Goal: Task Accomplishment & Management: Use online tool/utility

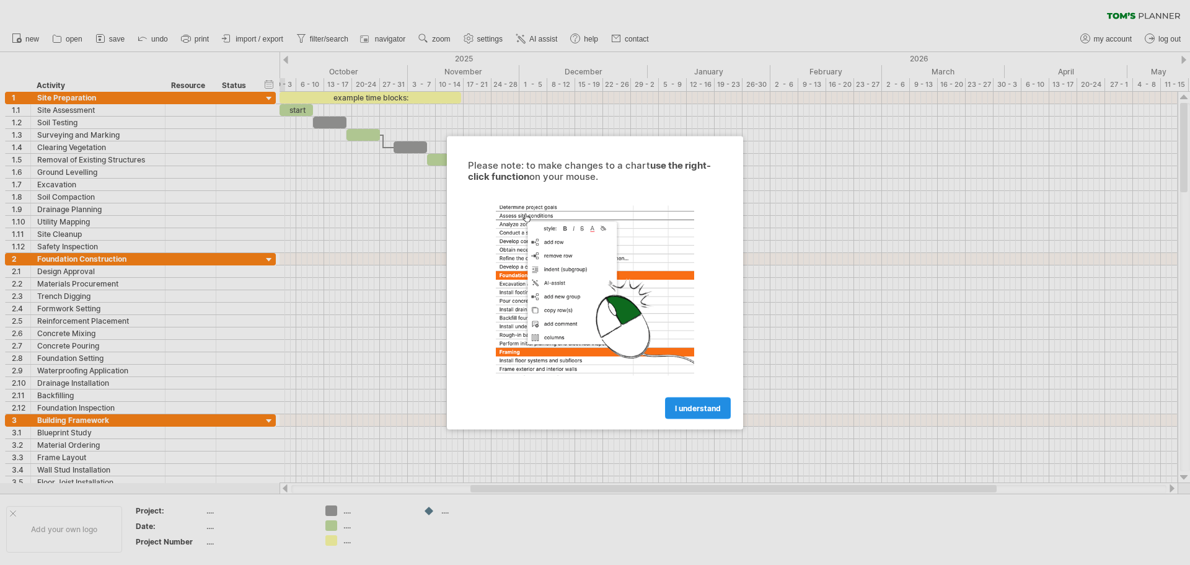
click at [692, 408] on span "I understand" at bounding box center [698, 407] width 46 height 9
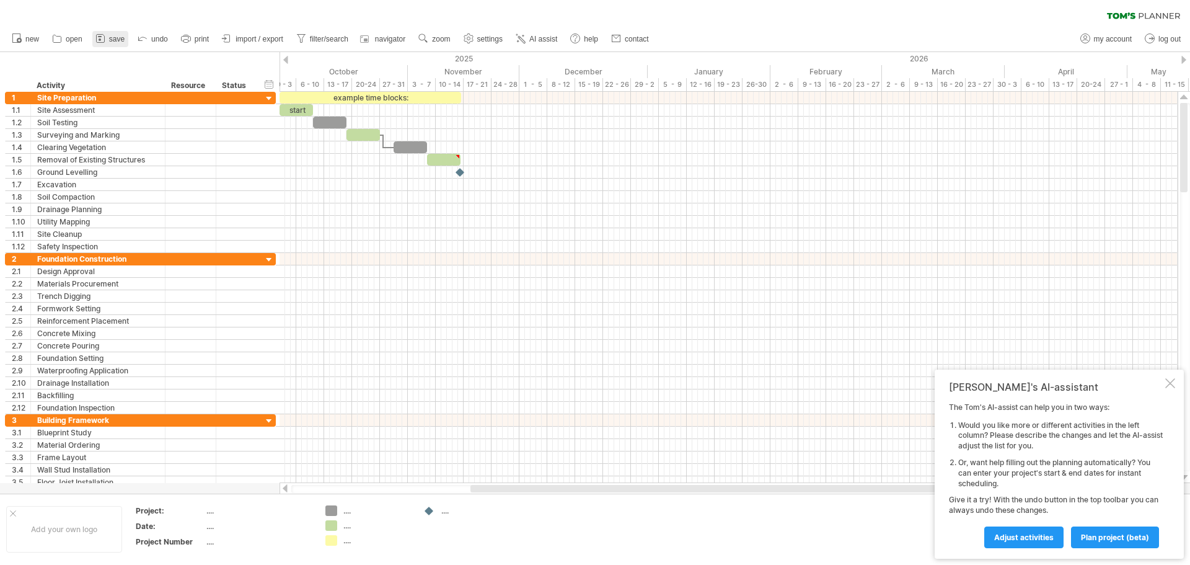
click at [119, 35] on span "save" at bounding box center [116, 39] width 15 height 9
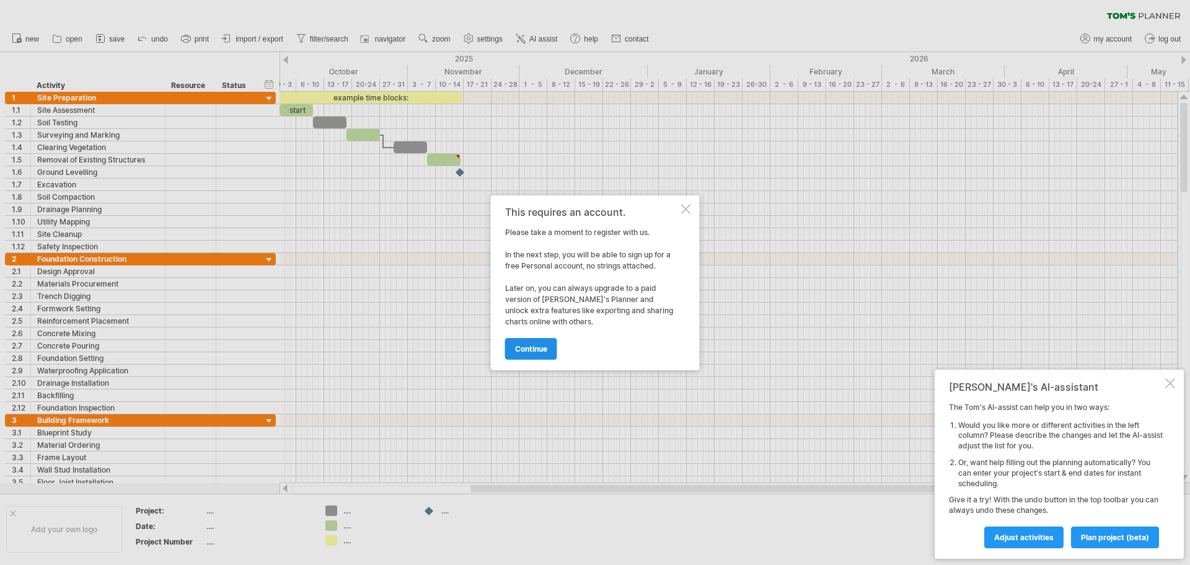
click at [527, 351] on span "continue" at bounding box center [531, 348] width 32 height 9
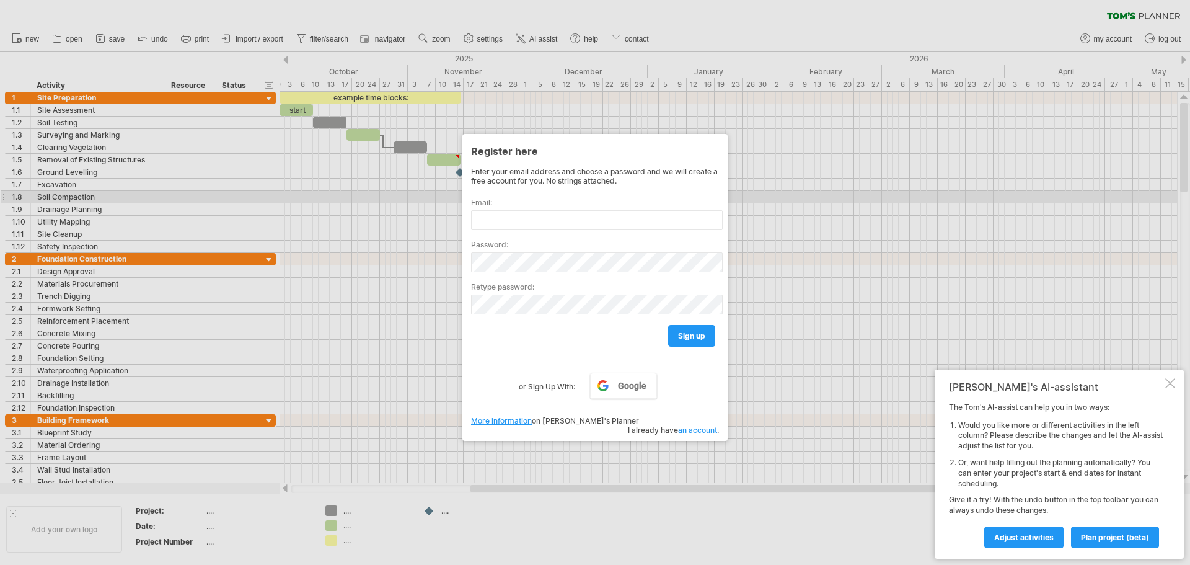
drag, startPoint x: 359, startPoint y: 195, endPoint x: 367, endPoint y: 213, distance: 19.1
click at [359, 196] on div at bounding box center [595, 282] width 1190 height 565
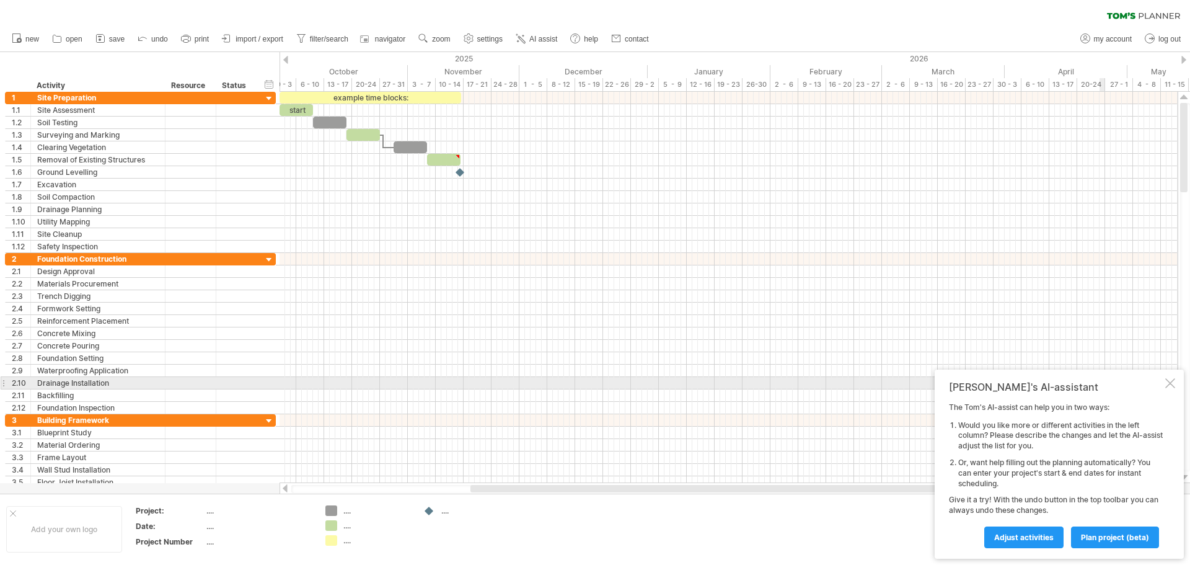
drag, startPoint x: 1173, startPoint y: 386, endPoint x: 1166, endPoint y: 387, distance: 6.2
click at [1172, 386] on div at bounding box center [1170, 383] width 10 height 10
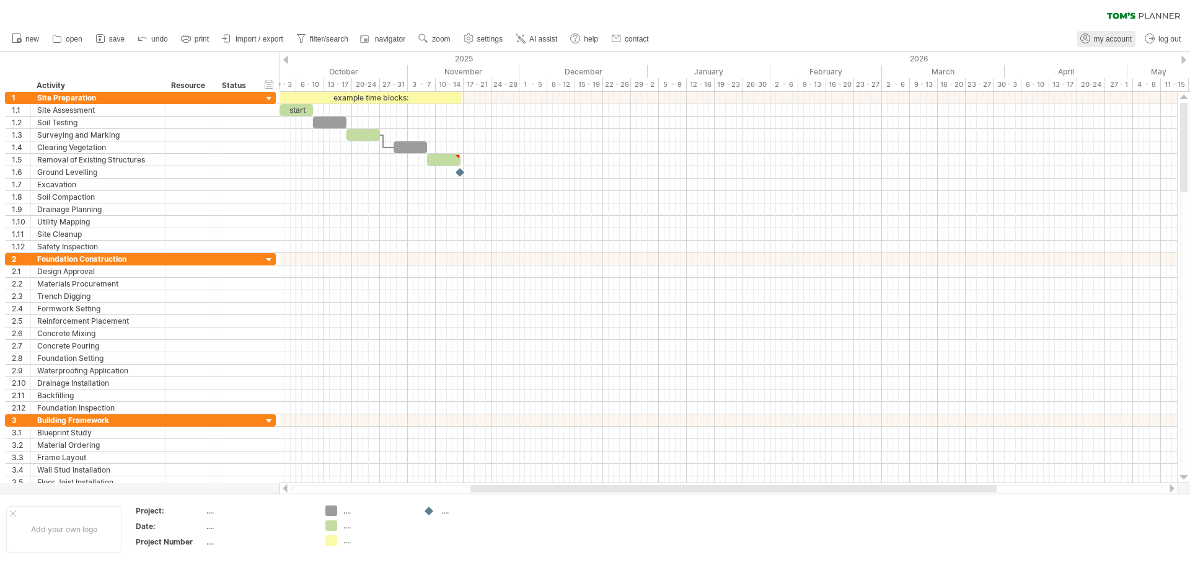
click at [1116, 40] on span "my account" at bounding box center [1113, 39] width 38 height 9
click at [139, 36] on icon at bounding box center [142, 38] width 12 height 12
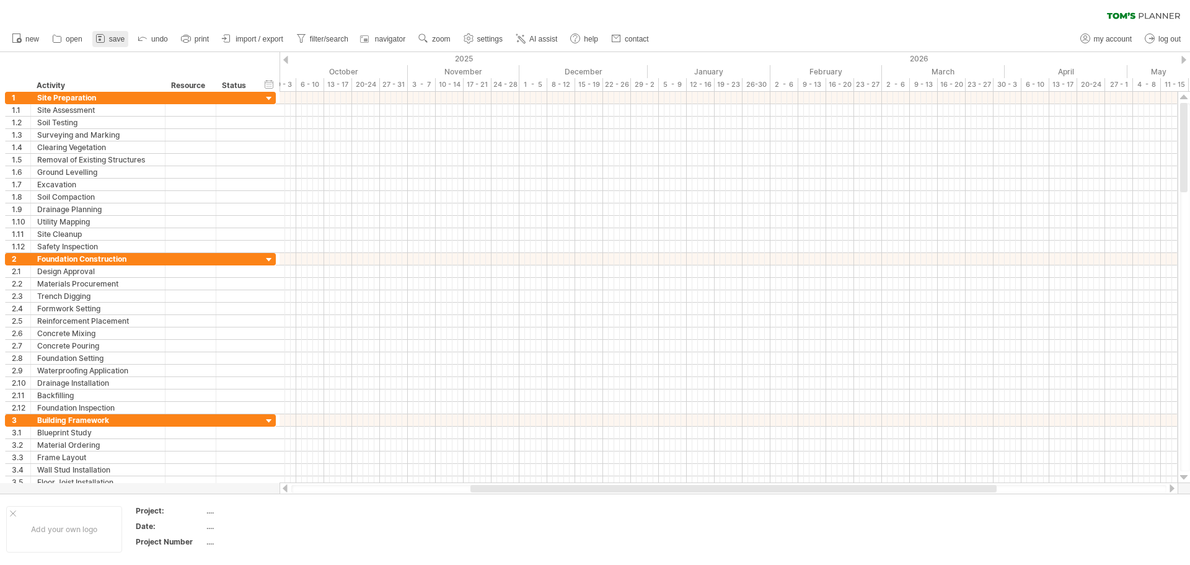
click at [120, 33] on link "save" at bounding box center [110, 39] width 36 height 16
click at [130, 37] on ul "new open" at bounding box center [330, 39] width 648 height 26
click at [117, 36] on span "save" at bounding box center [116, 39] width 15 height 9
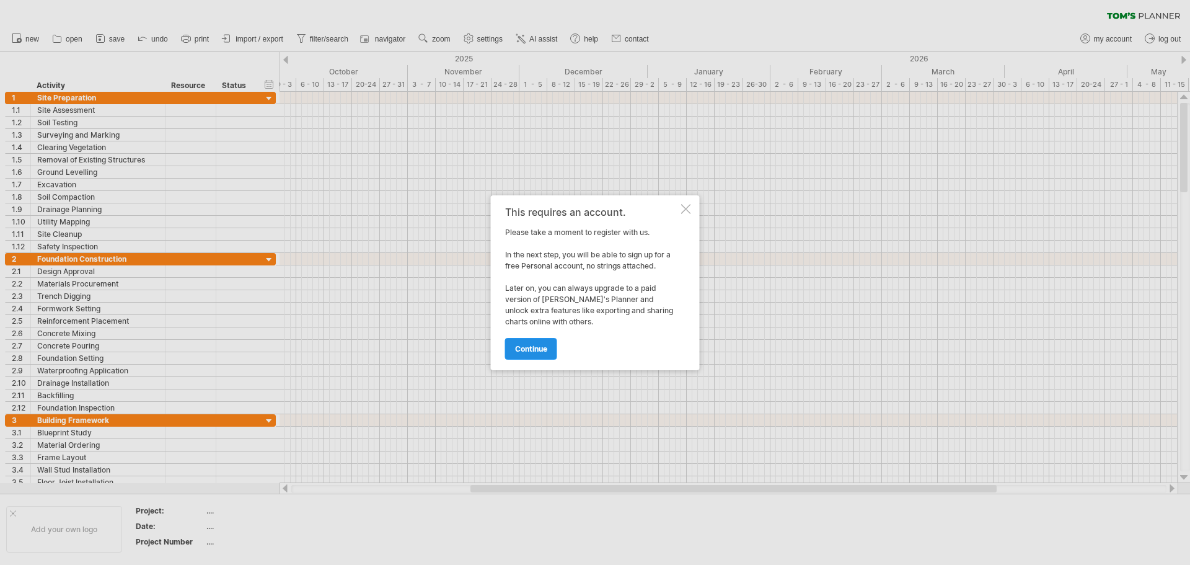
click at [537, 348] on span "continue" at bounding box center [531, 348] width 32 height 9
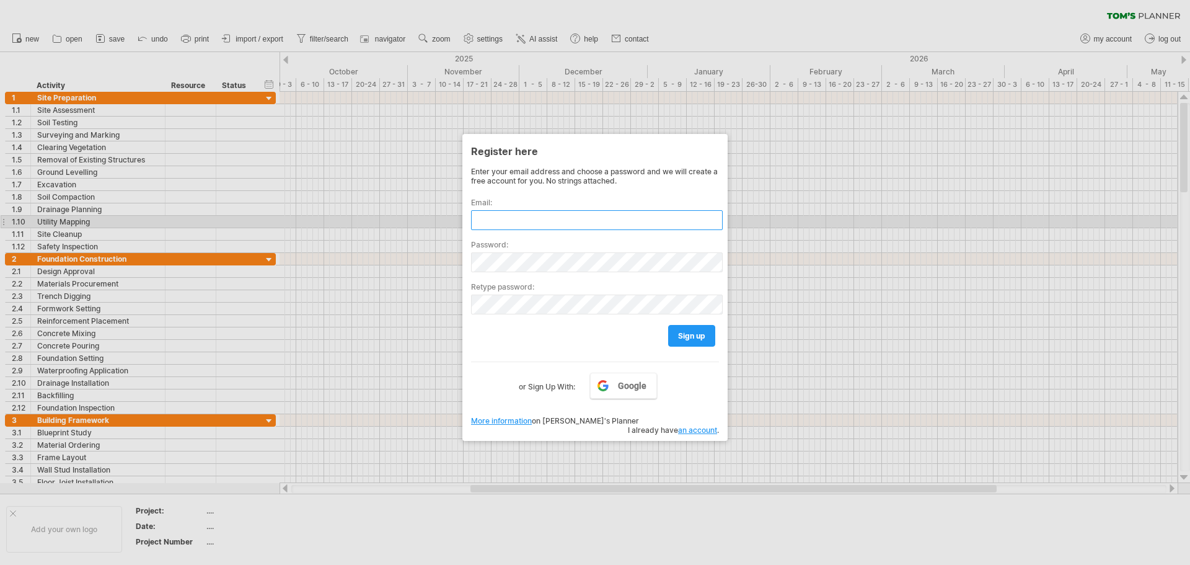
click at [537, 222] on input "text" at bounding box center [597, 220] width 252 height 20
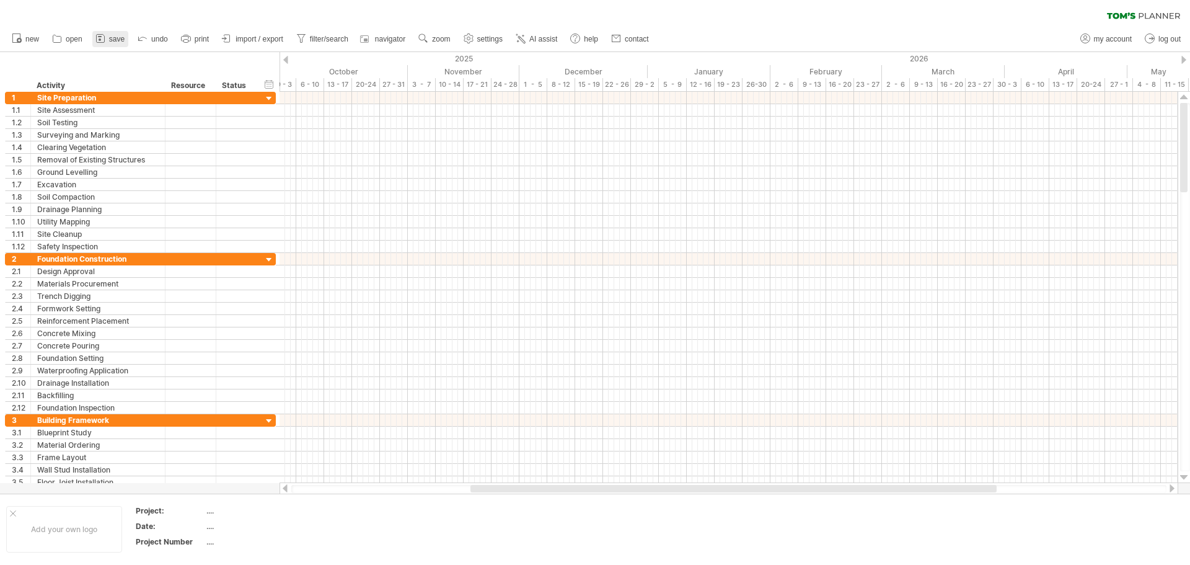
click at [114, 36] on span "save" at bounding box center [116, 39] width 15 height 9
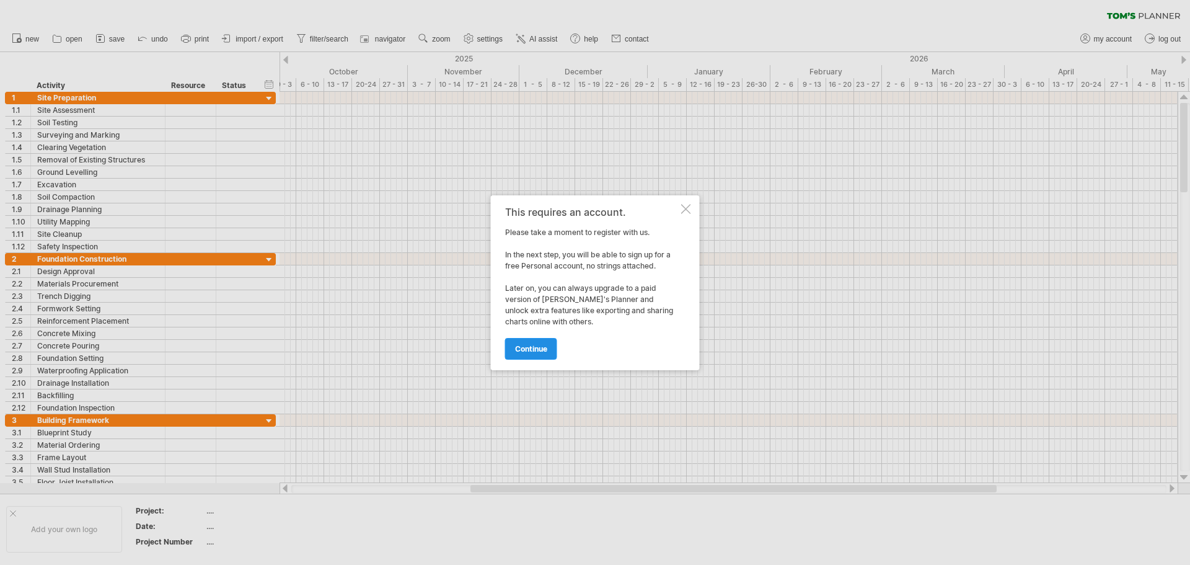
click at [550, 354] on link "continue" at bounding box center [531, 349] width 52 height 22
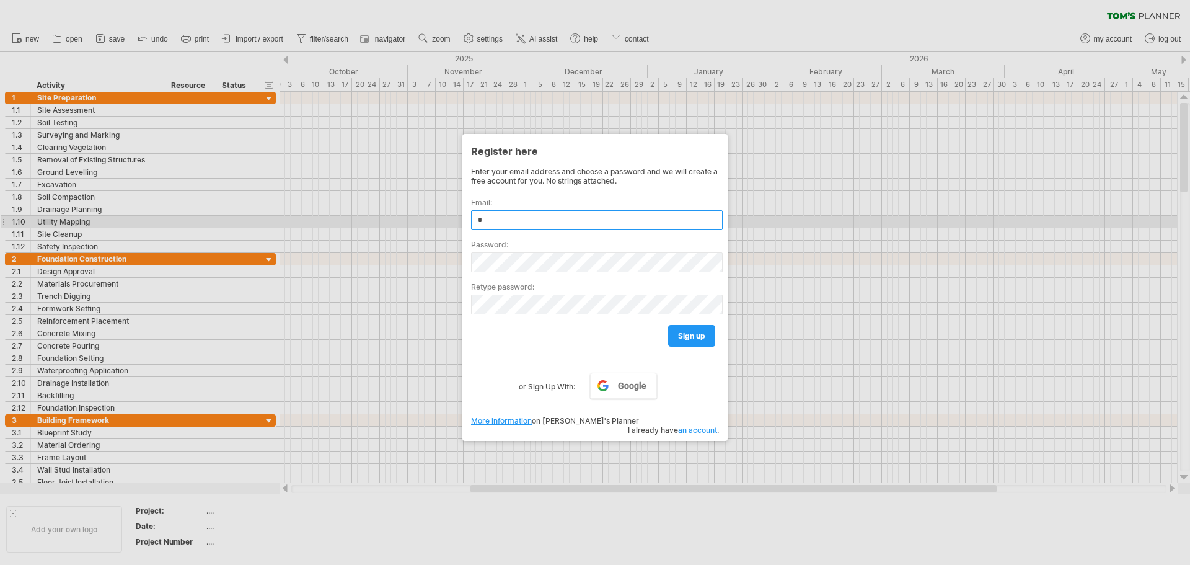
click at [535, 221] on input "*" at bounding box center [597, 220] width 252 height 20
type input "**********"
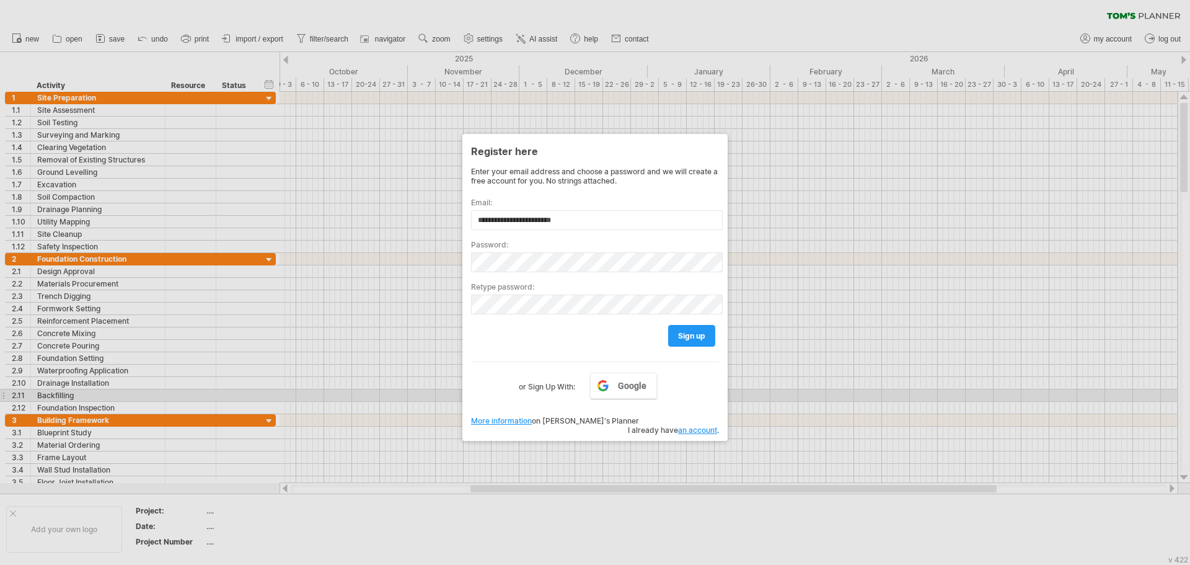
click at [639, 399] on div "**********" at bounding box center [595, 293] width 248 height 253
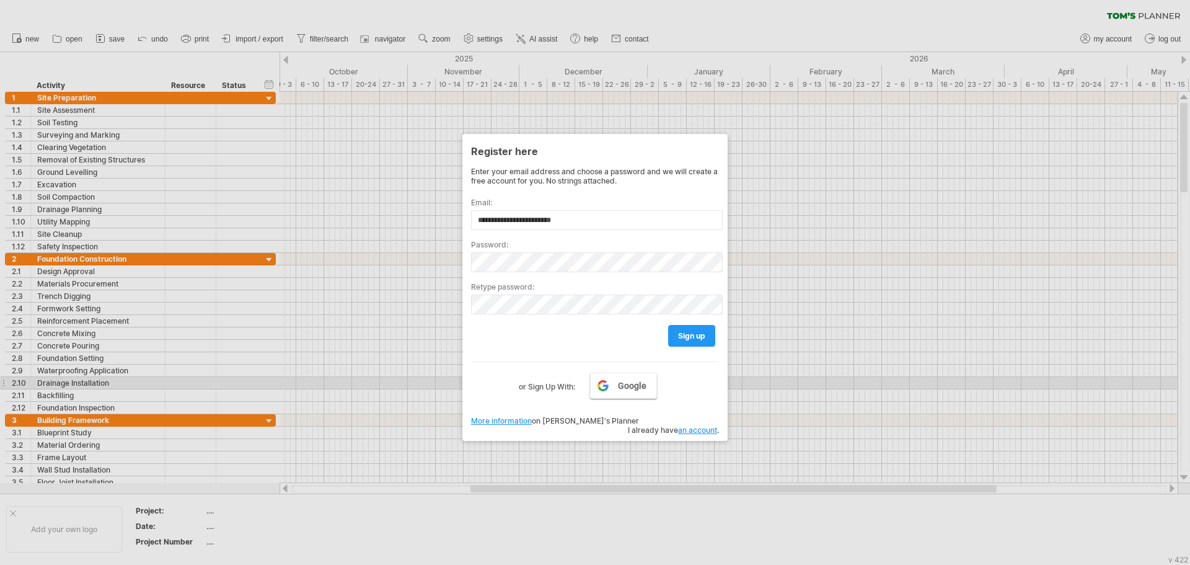
click at [633, 387] on span "Google" at bounding box center [632, 386] width 29 height 10
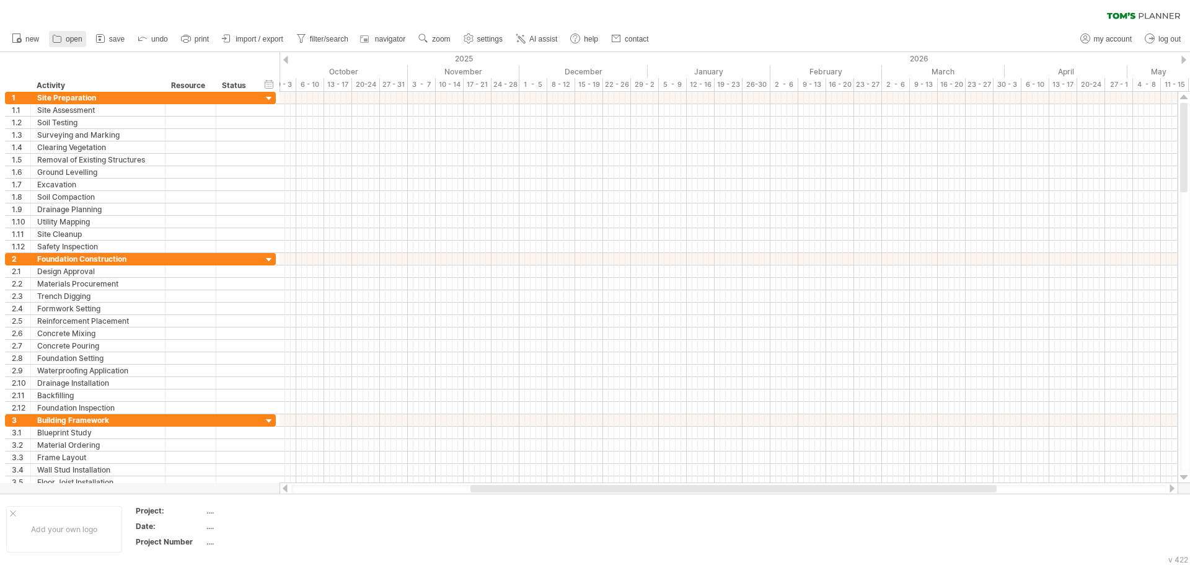
click at [61, 42] on icon at bounding box center [57, 38] width 8 height 7
click at [490, 35] on span "settings" at bounding box center [489, 39] width 25 height 9
select select "*"
select select "**"
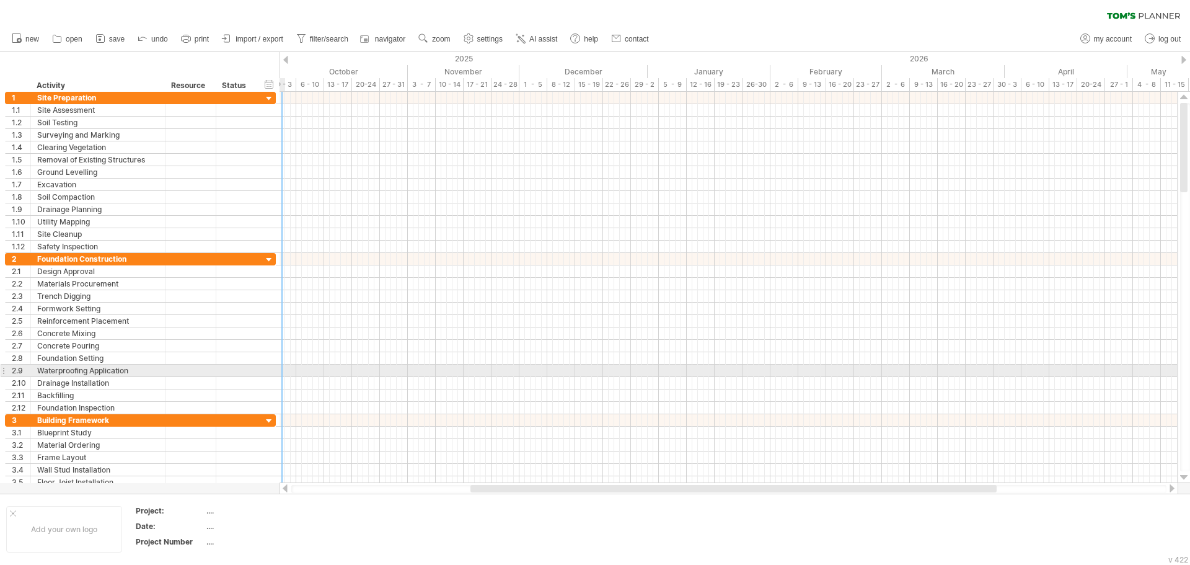
click at [276, 368] on div "**********" at bounding box center [140, 370] width 271 height 12
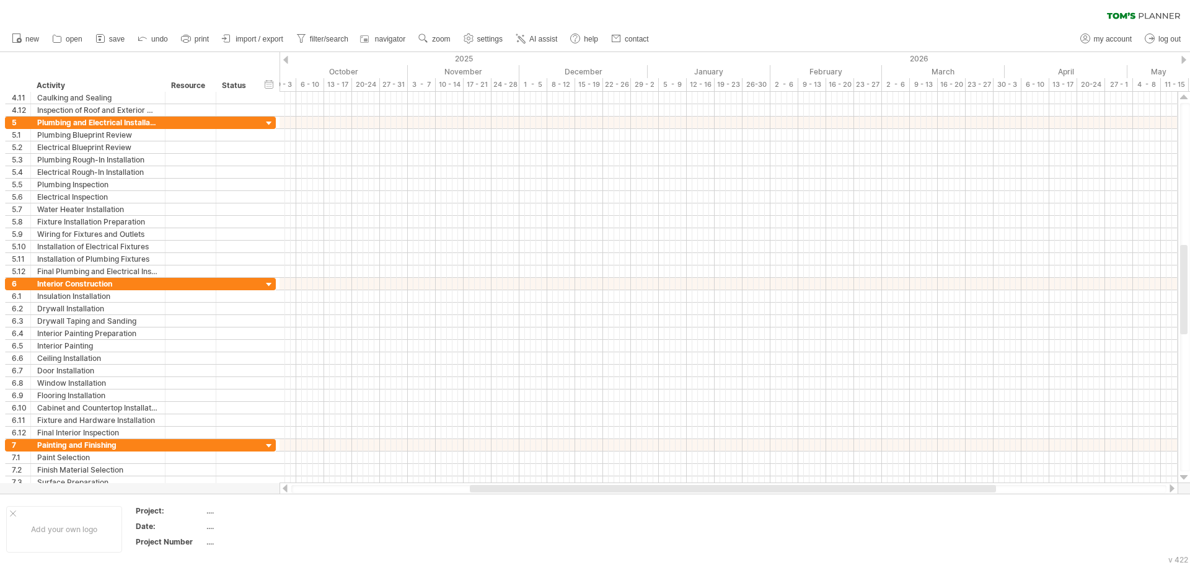
drag, startPoint x: 576, startPoint y: 491, endPoint x: 563, endPoint y: 487, distance: 13.1
click at [564, 489] on div at bounding box center [733, 488] width 526 height 7
drag, startPoint x: 563, startPoint y: 487, endPoint x: 450, endPoint y: 456, distance: 117.6
click at [476, 495] on div "Trying to reach [DOMAIN_NAME] Connected again... 0% clear filter new 1" at bounding box center [595, 282] width 1190 height 565
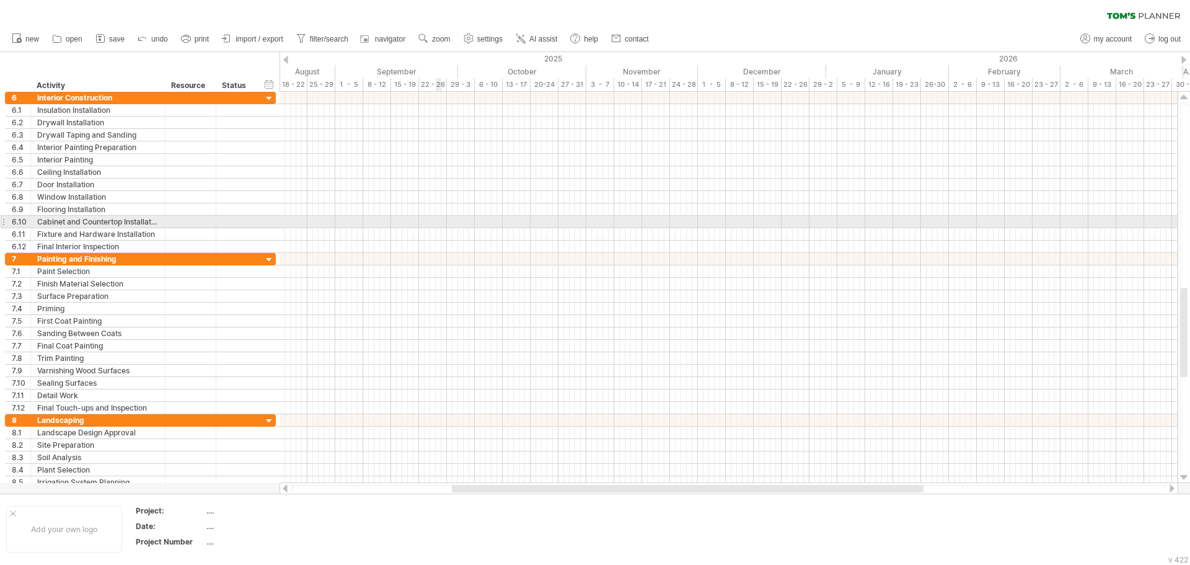
click at [359, 376] on div at bounding box center [729, 370] width 898 height 12
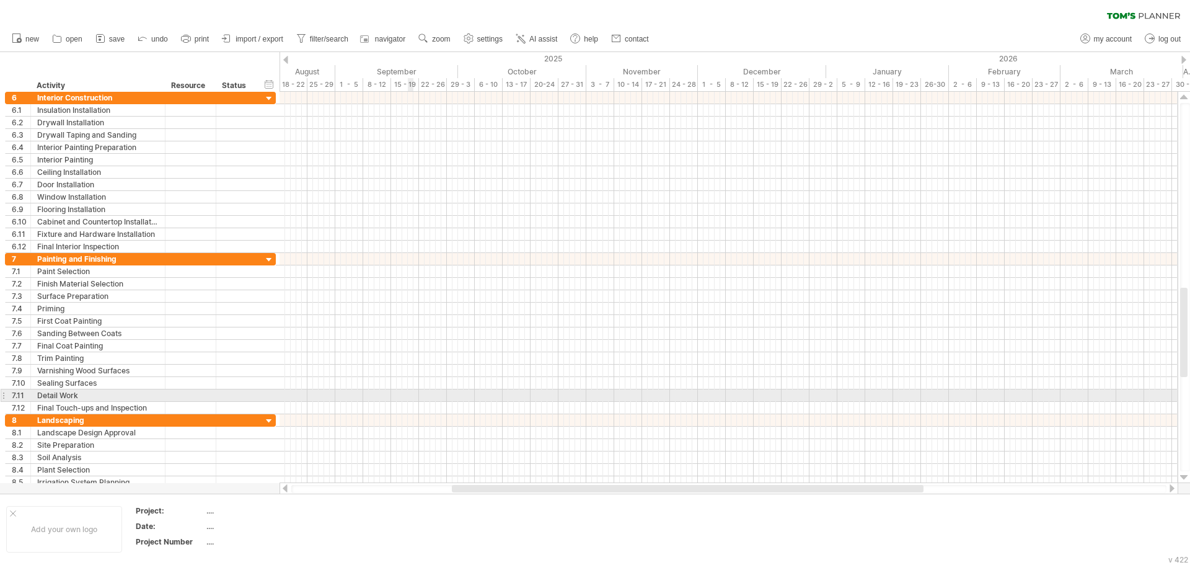
click at [410, 392] on div at bounding box center [729, 395] width 898 height 12
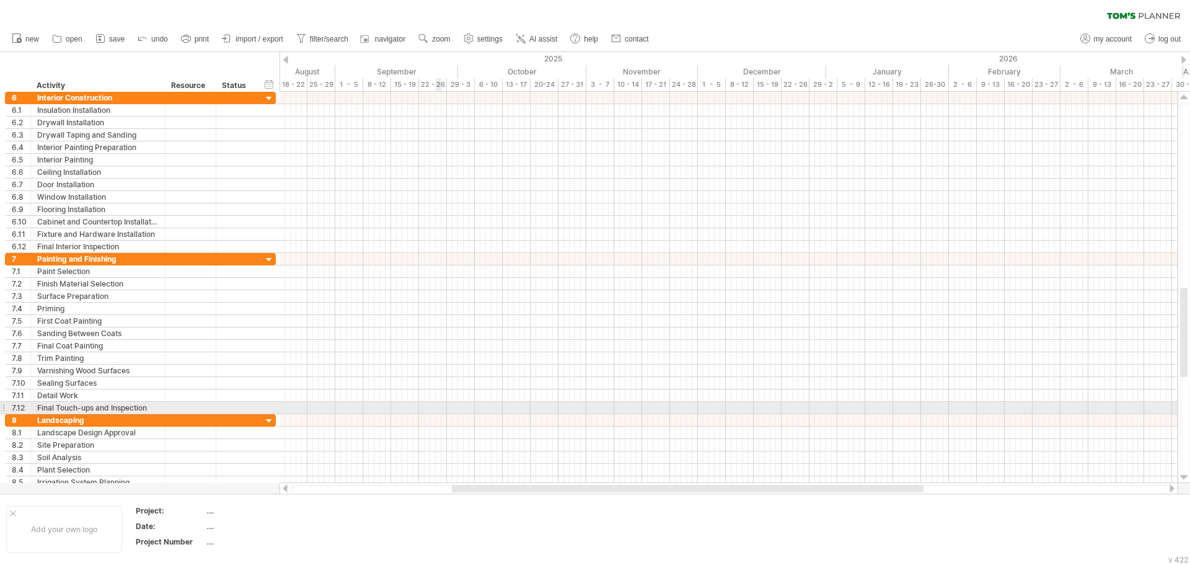
click at [411, 401] on div at bounding box center [729, 395] width 898 height 12
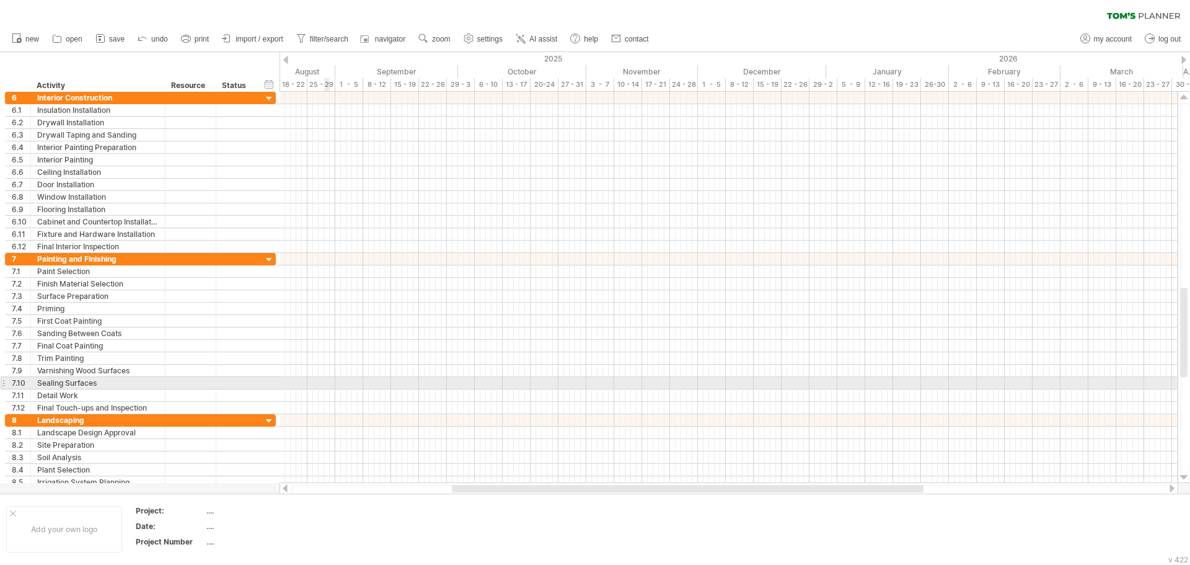
click at [328, 385] on div at bounding box center [729, 383] width 898 height 12
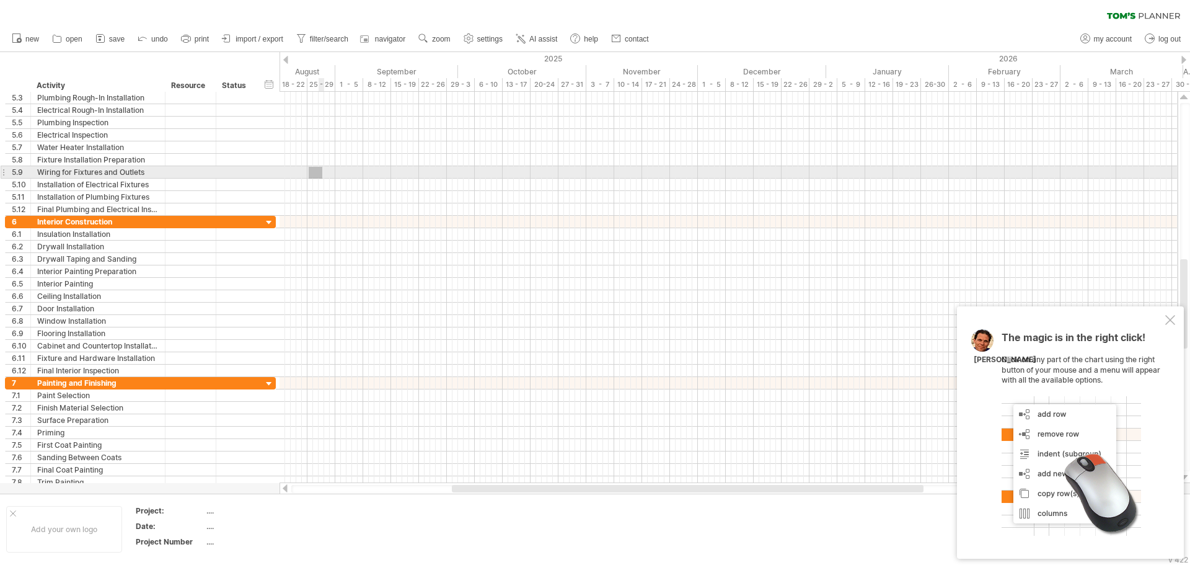
drag, startPoint x: 309, startPoint y: 167, endPoint x: 322, endPoint y: 178, distance: 18.0
click at [322, 178] on div at bounding box center [729, 154] width 898 height 124
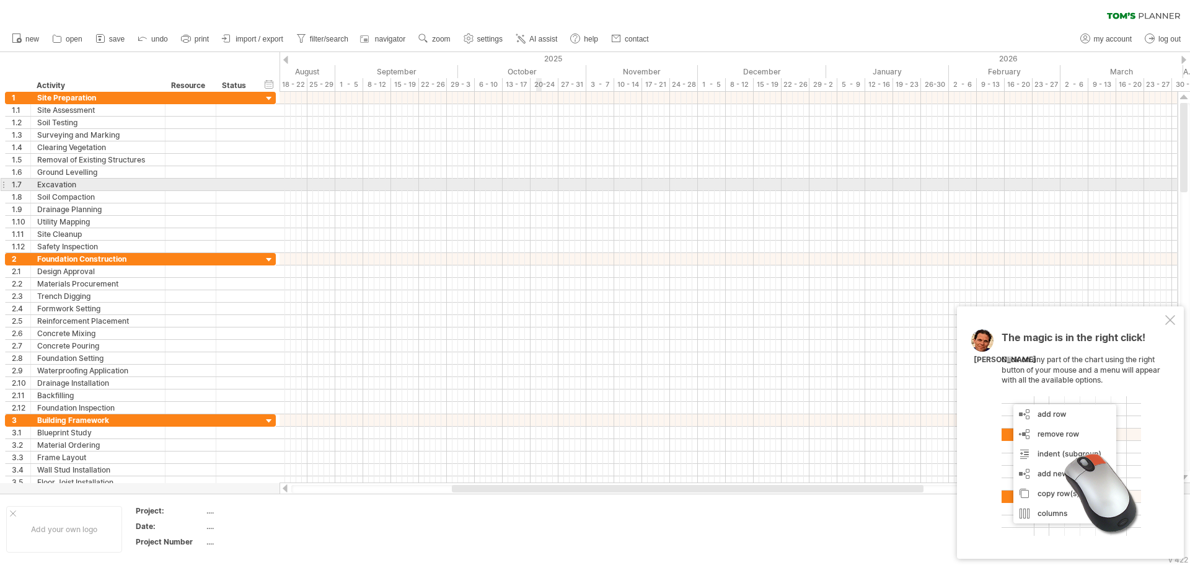
click at [537, 183] on div at bounding box center [729, 184] width 898 height 12
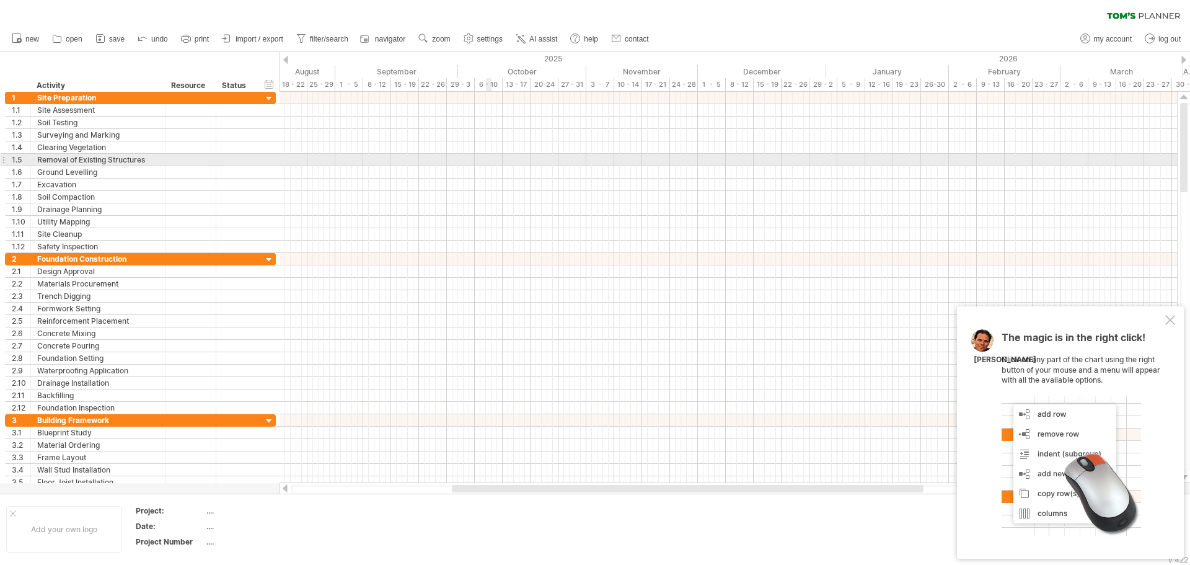
click at [491, 164] on div at bounding box center [729, 160] width 898 height 12
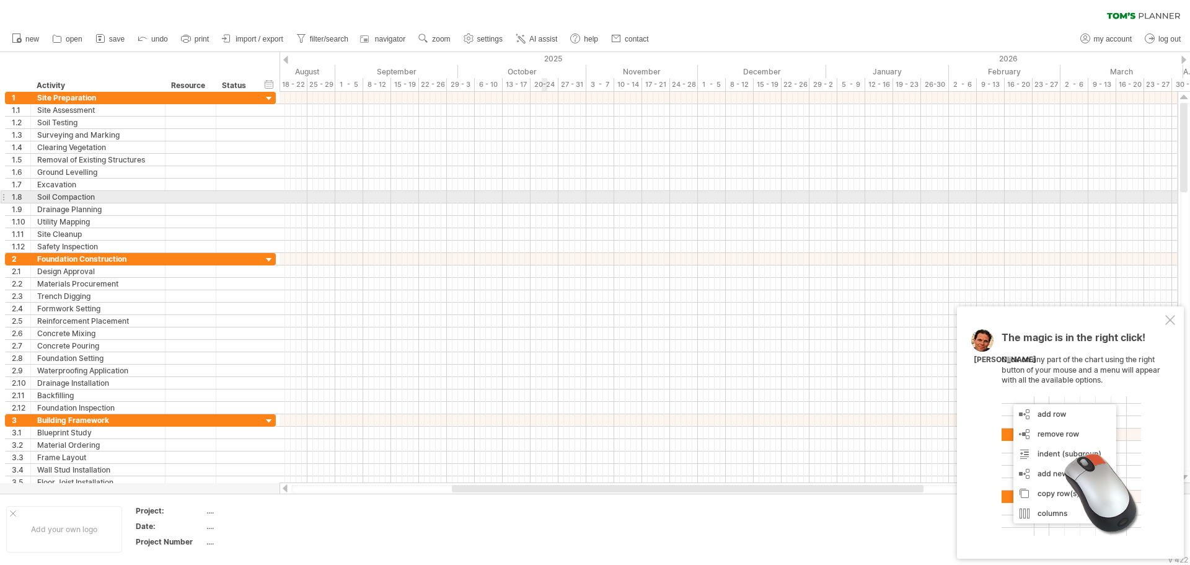
click at [542, 194] on div at bounding box center [729, 197] width 898 height 12
click at [287, 196] on div at bounding box center [729, 197] width 898 height 12
click at [288, 193] on div at bounding box center [729, 197] width 898 height 12
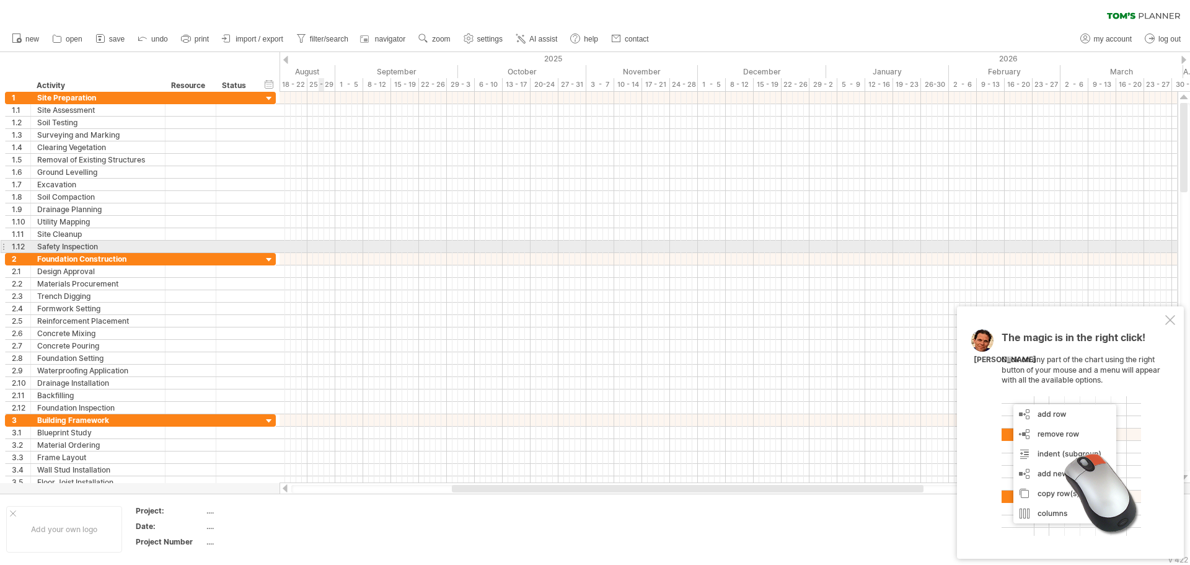
click at [319, 247] on div at bounding box center [729, 246] width 898 height 12
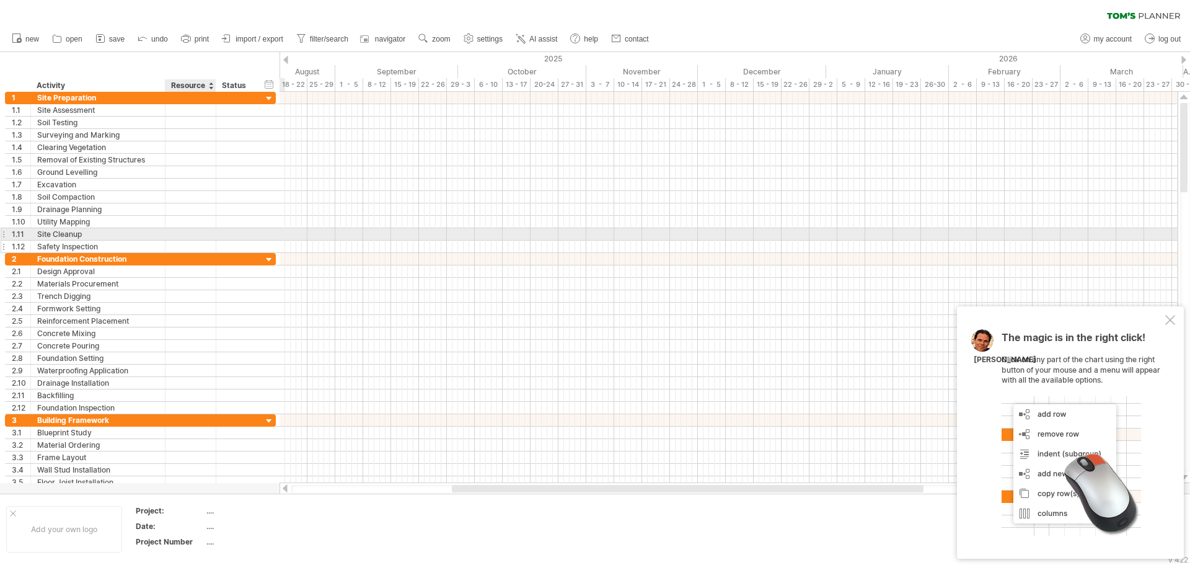
click at [199, 247] on div at bounding box center [191, 246] width 38 height 12
type input "*"
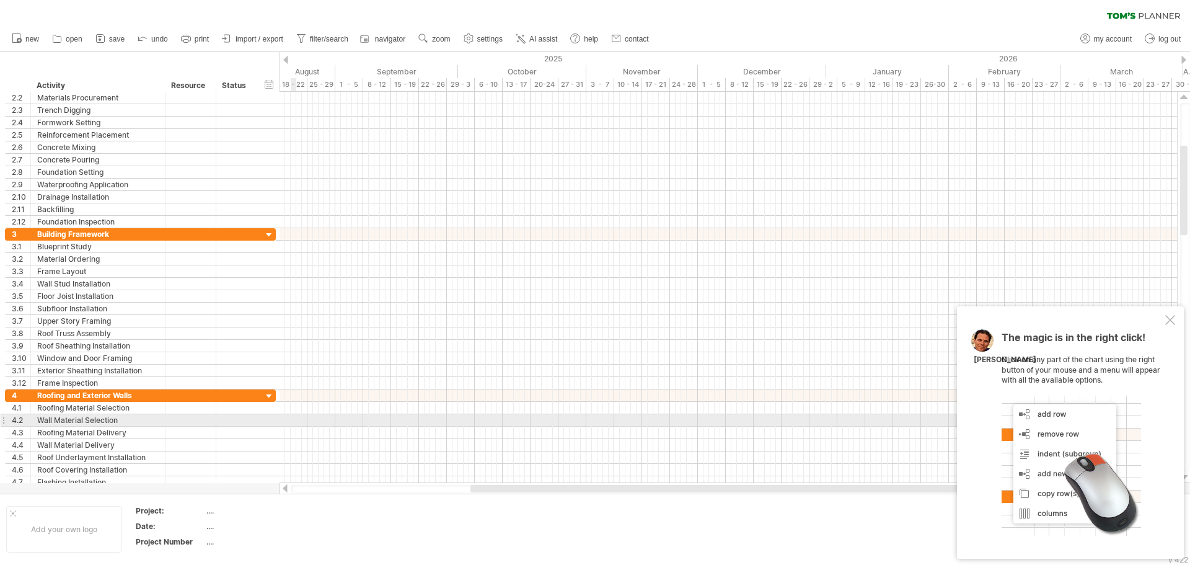
click at [286, 412] on div at bounding box center [729, 408] width 898 height 12
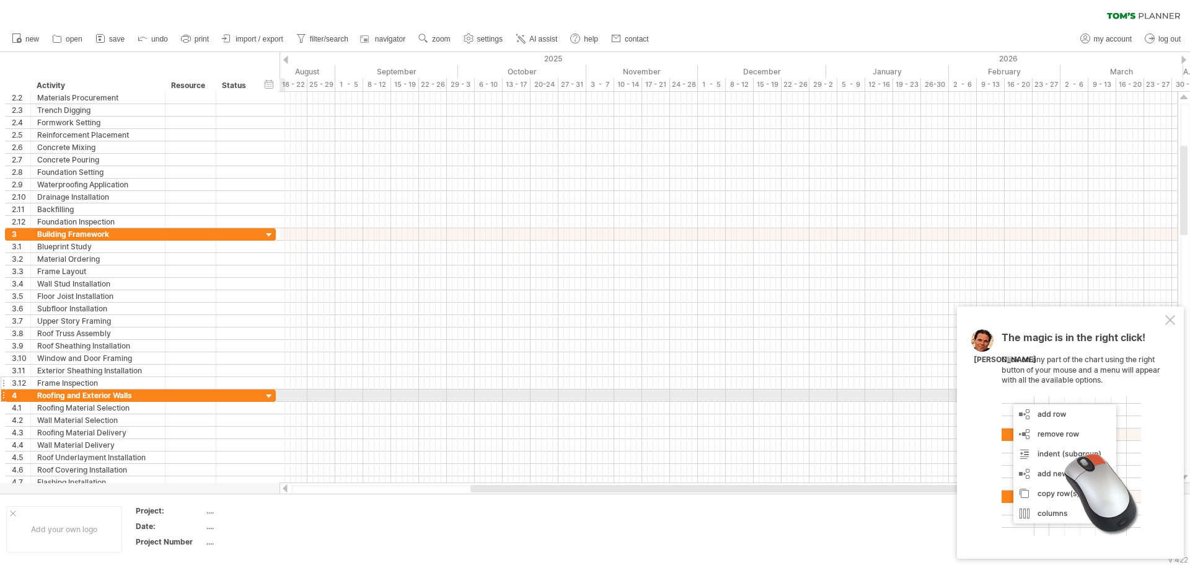
click at [274, 386] on div at bounding box center [275, 383] width 4 height 12
click at [271, 397] on div at bounding box center [269, 396] width 12 height 12
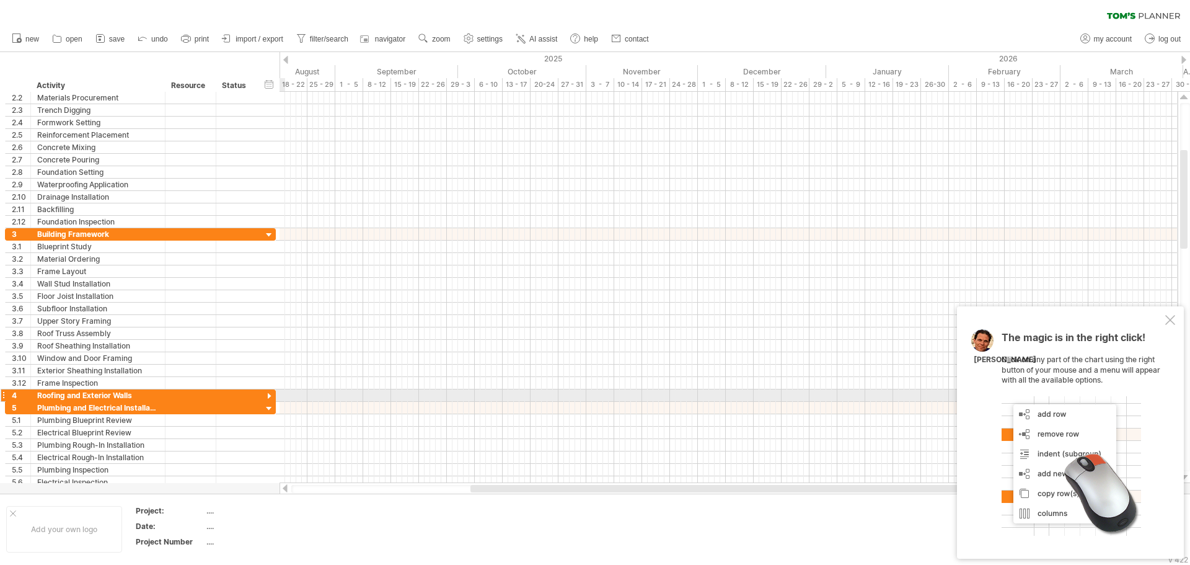
click at [271, 397] on div at bounding box center [269, 396] width 12 height 12
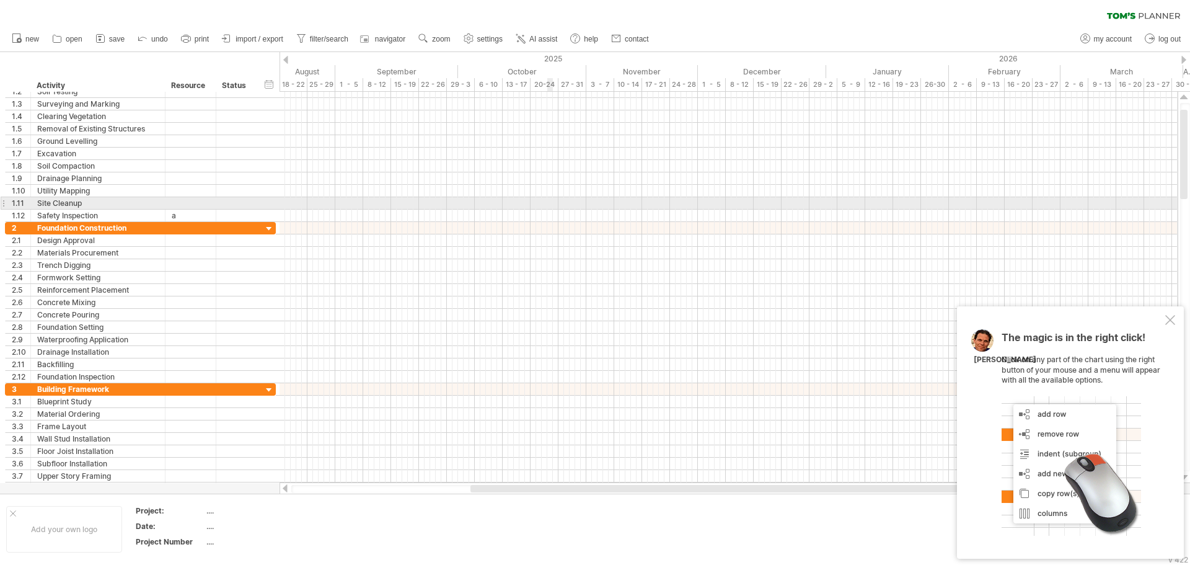
click at [547, 208] on div at bounding box center [729, 203] width 898 height 12
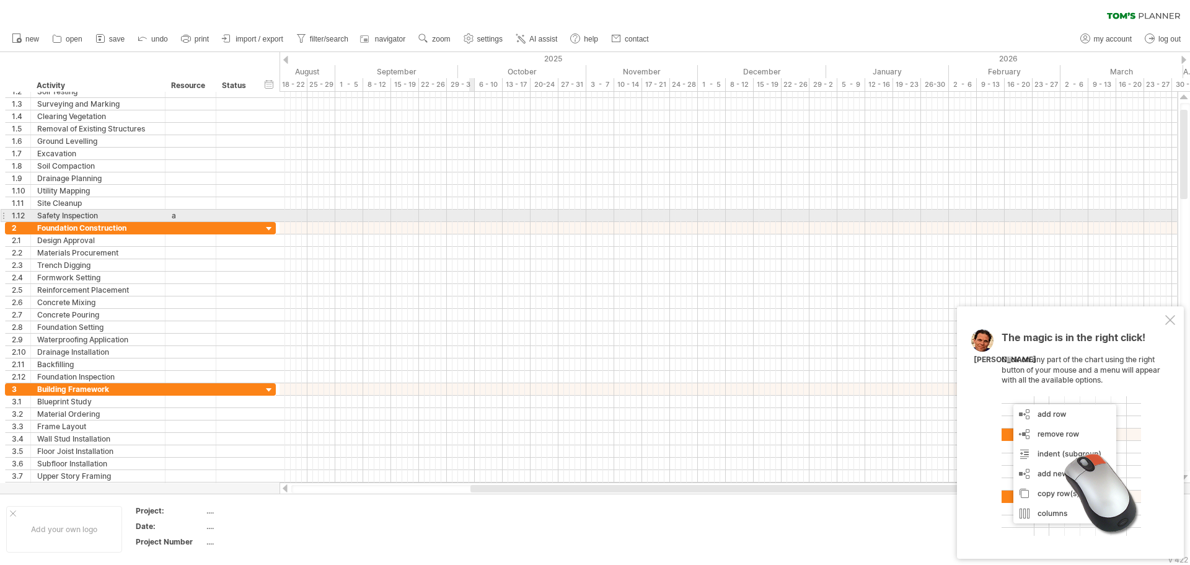
click at [471, 215] on div at bounding box center [729, 215] width 898 height 12
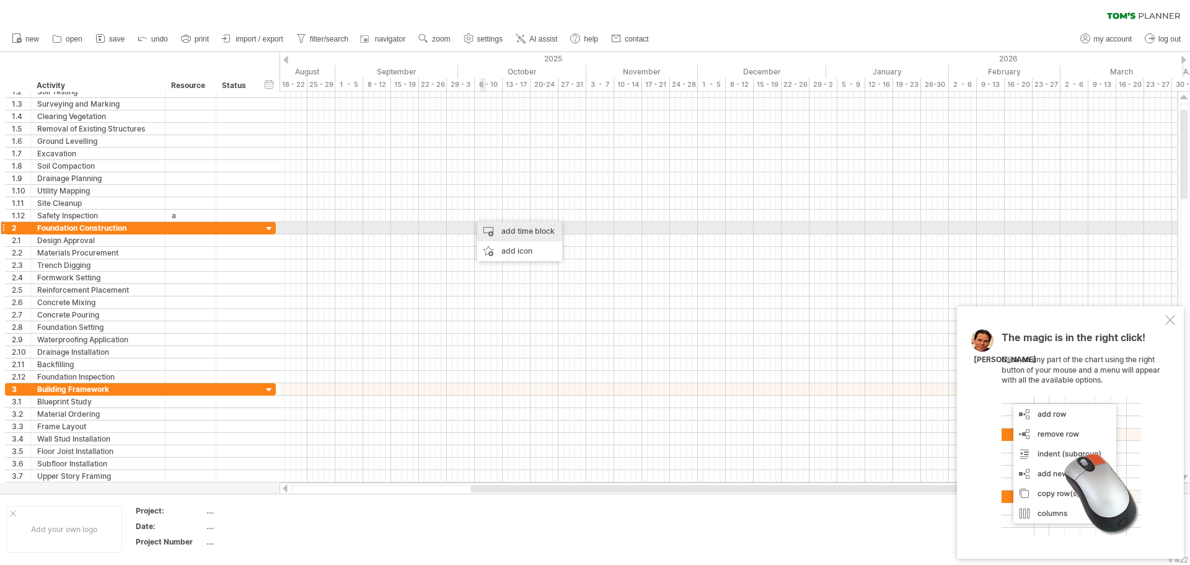
click at [504, 232] on div "add time block" at bounding box center [519, 231] width 85 height 20
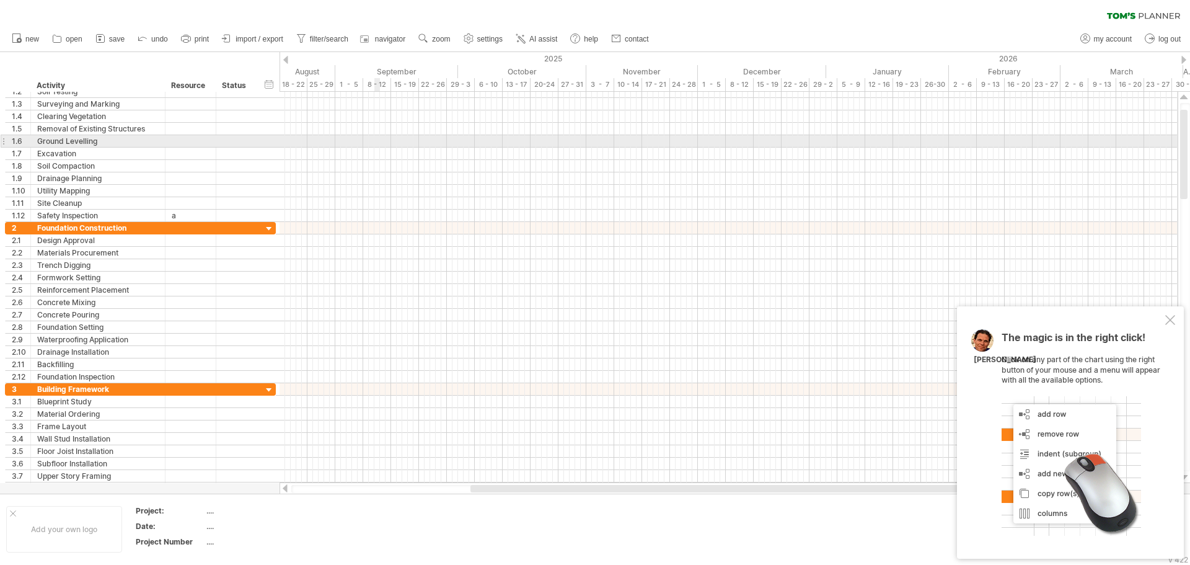
click at [379, 136] on div at bounding box center [729, 141] width 898 height 12
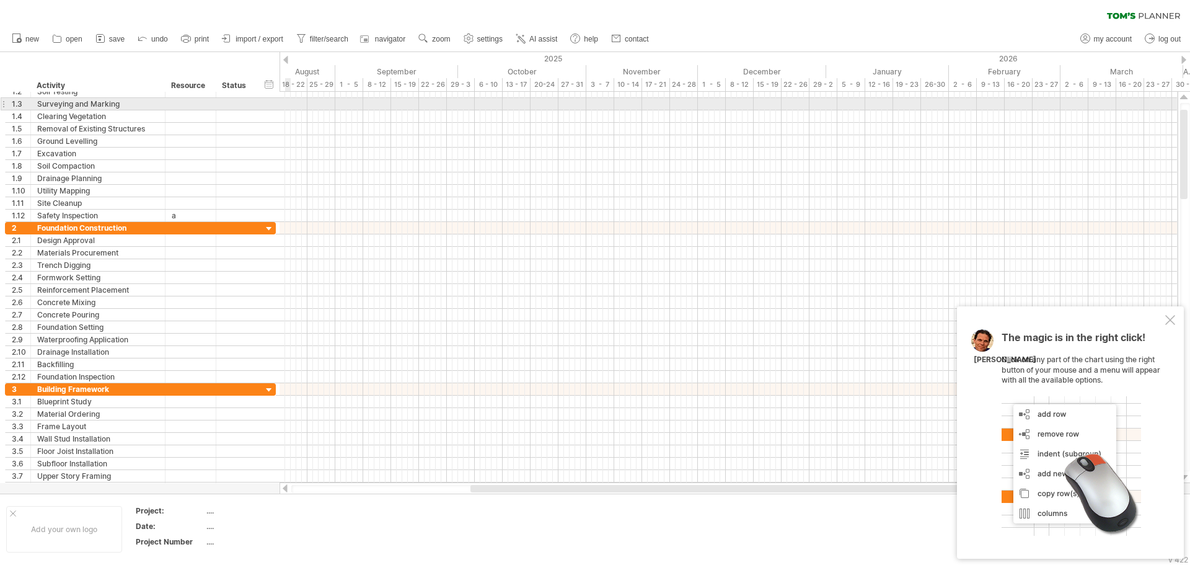
click at [289, 100] on div at bounding box center [729, 104] width 898 height 12
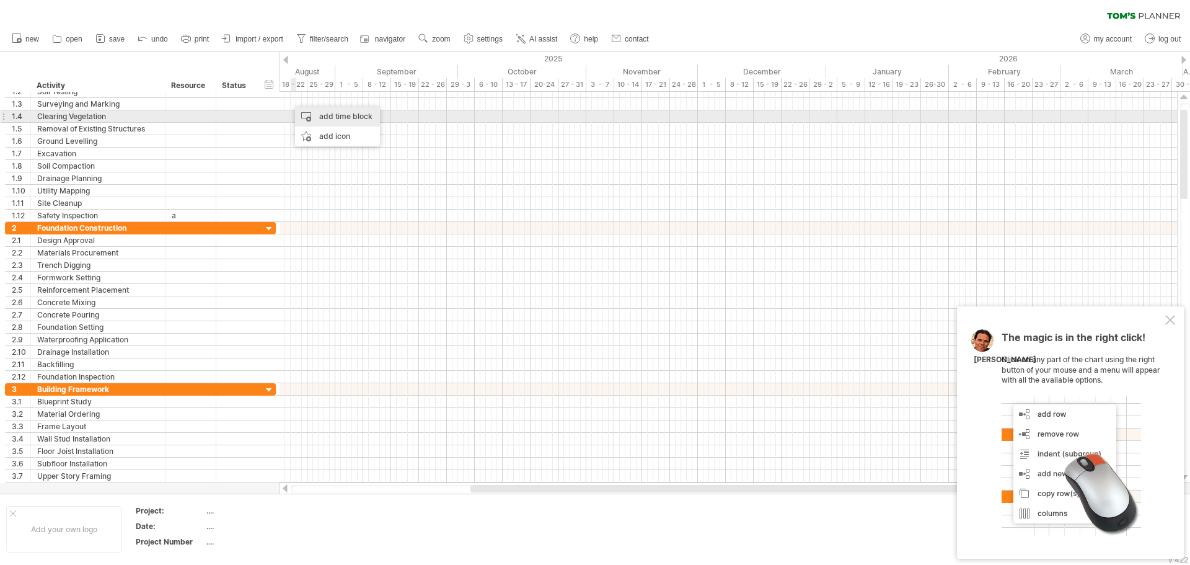
click at [330, 121] on div "add time block" at bounding box center [337, 117] width 85 height 20
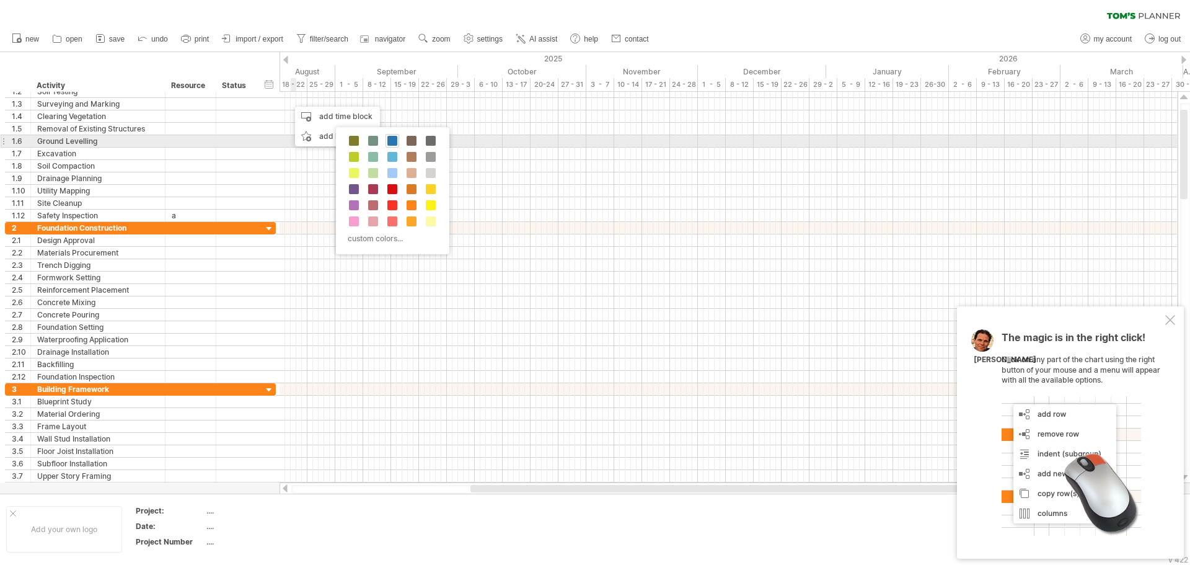
click at [390, 139] on span at bounding box center [392, 141] width 10 height 10
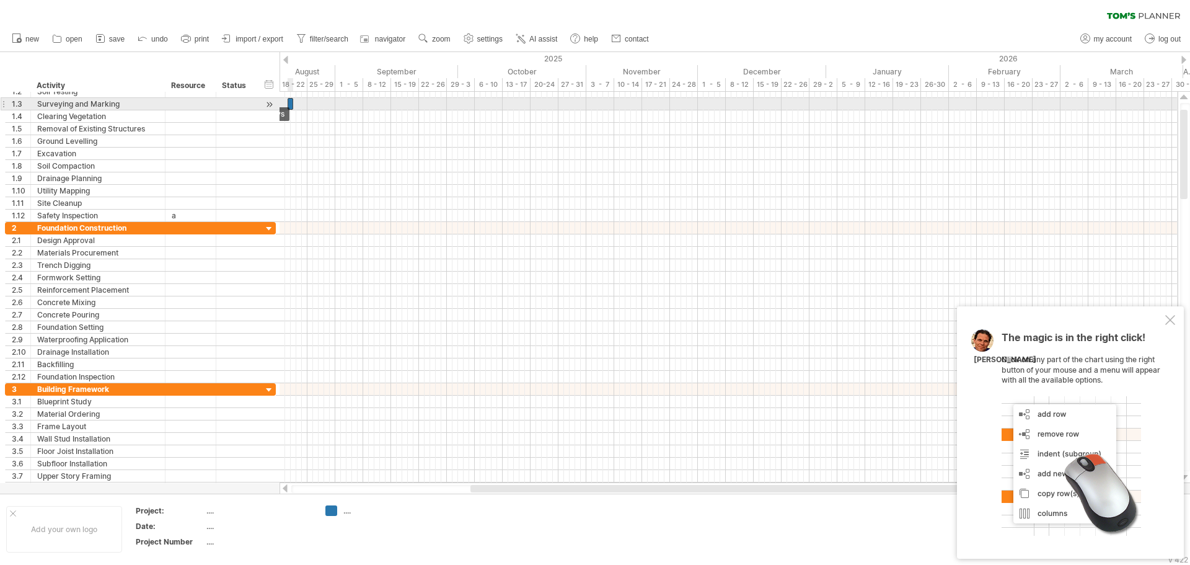
click at [289, 106] on span at bounding box center [287, 104] width 5 height 12
drag, startPoint x: 291, startPoint y: 102, endPoint x: 327, endPoint y: 108, distance: 36.4
click at [327, 108] on span at bounding box center [326, 104] width 5 height 12
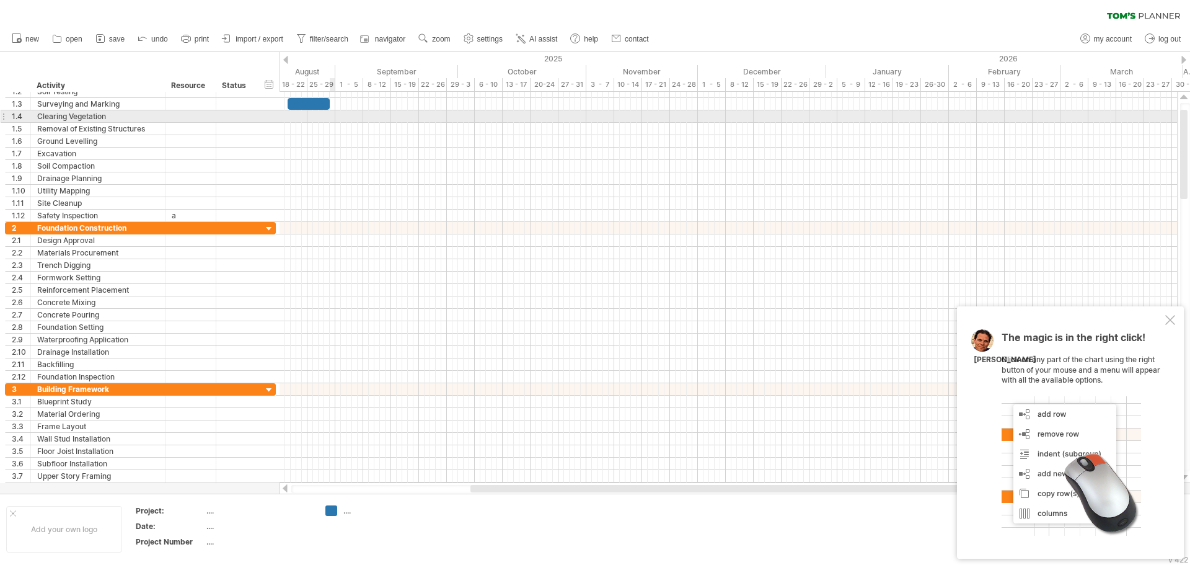
click at [331, 120] on div at bounding box center [729, 116] width 898 height 12
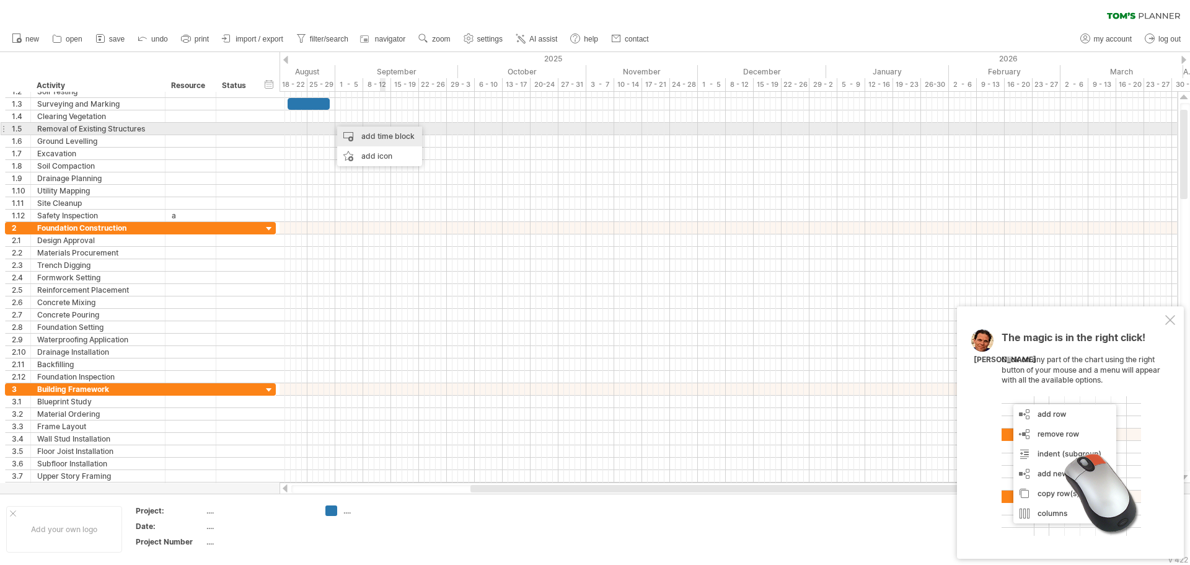
click at [383, 134] on div "add time block" at bounding box center [379, 136] width 85 height 20
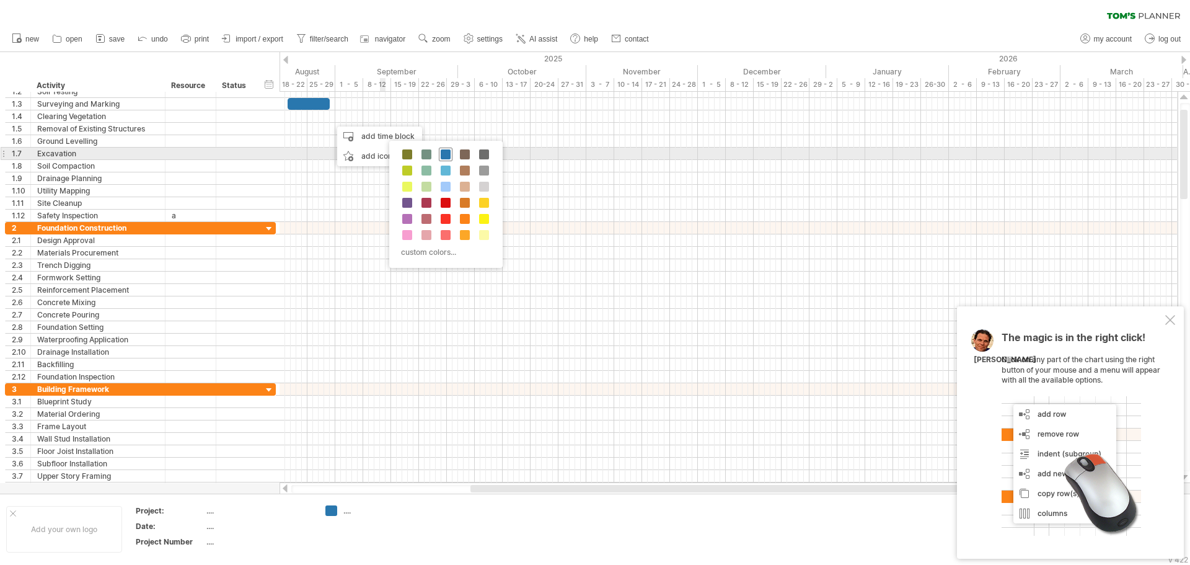
click at [443, 154] on span at bounding box center [446, 154] width 10 height 10
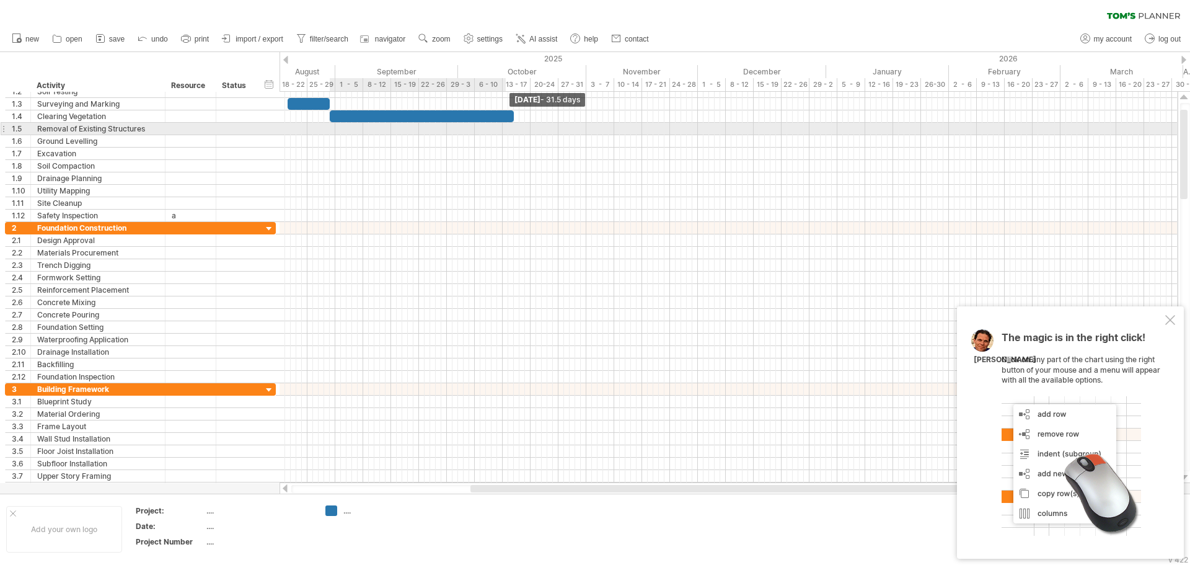
drag, startPoint x: 337, startPoint y: 114, endPoint x: 571, endPoint y: 141, distance: 235.2
click at [573, 132] on div "[DATE] - 31.5 days [DATE] - 1.0 days" at bounding box center [729, 287] width 898 height 391
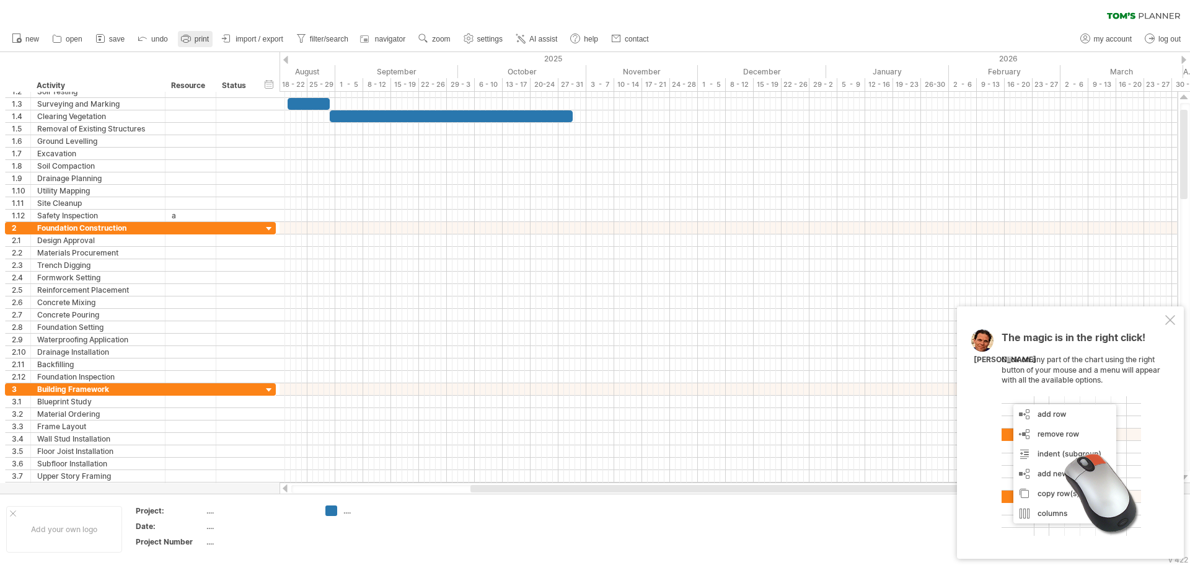
click at [185, 35] on icon at bounding box center [186, 38] width 12 height 12
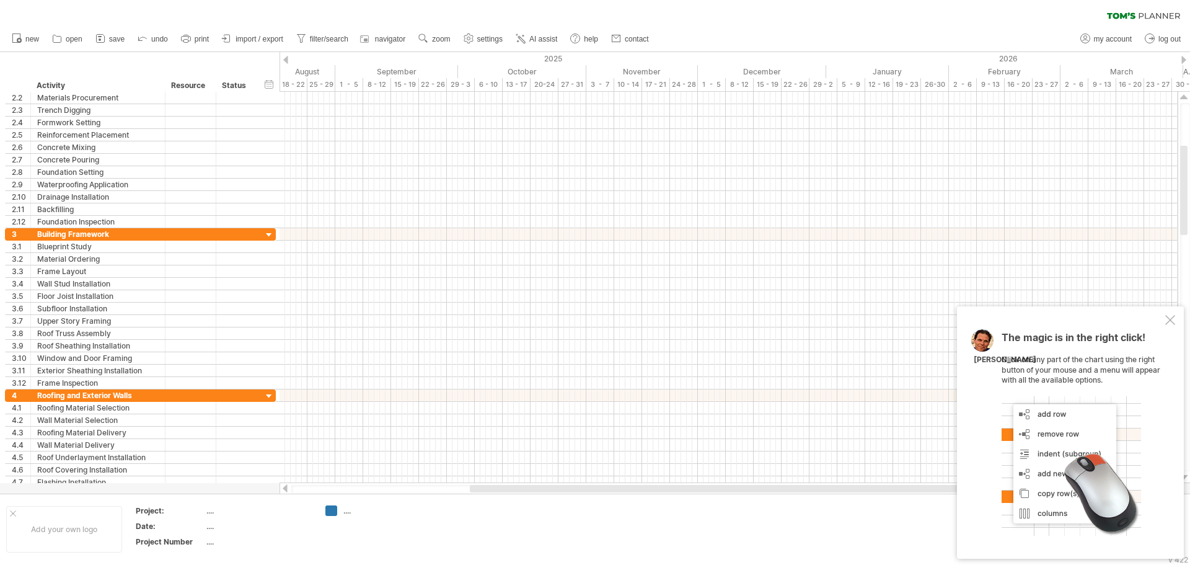
click at [324, 509] on td "...." at bounding box center [368, 529] width 98 height 48
click at [348, 515] on div "...." at bounding box center [377, 510] width 68 height 11
click at [67, 524] on div "Add your own logo" at bounding box center [64, 529] width 116 height 46
